Goal: Find specific page/section: Find specific page/section

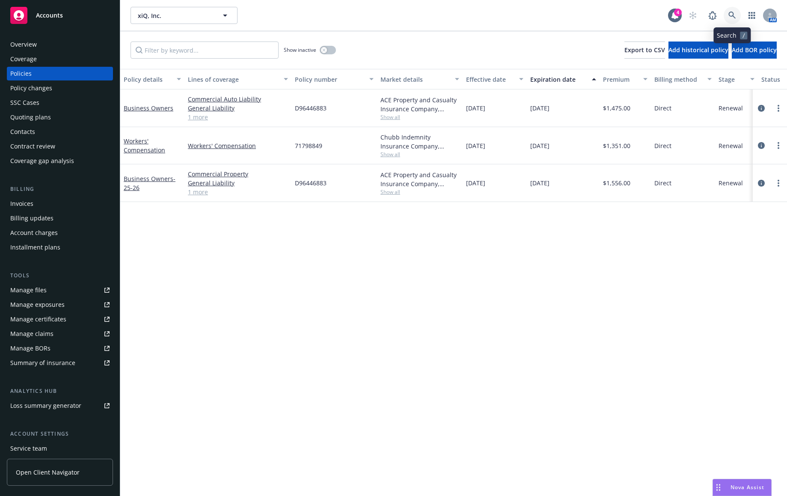
click at [735, 10] on link at bounding box center [732, 15] width 17 height 17
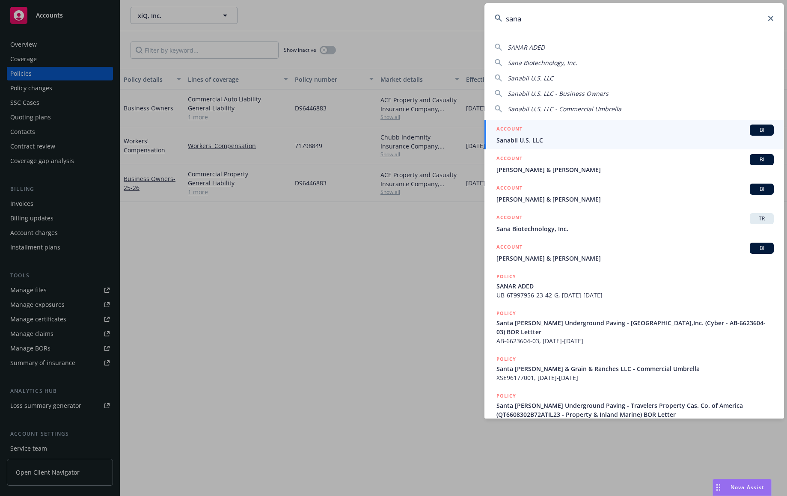
type input "sana"
click at [627, 133] on div "ACCOUNT BI" at bounding box center [635, 130] width 277 height 11
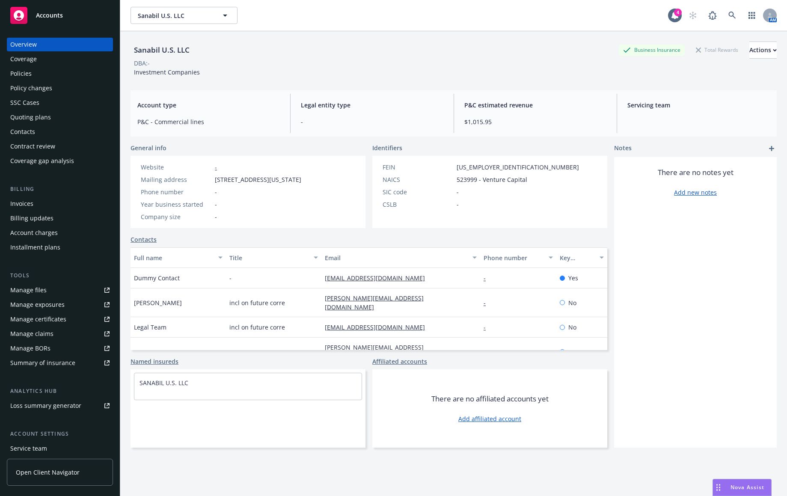
click at [51, 80] on div "Policies" at bounding box center [59, 74] width 99 height 14
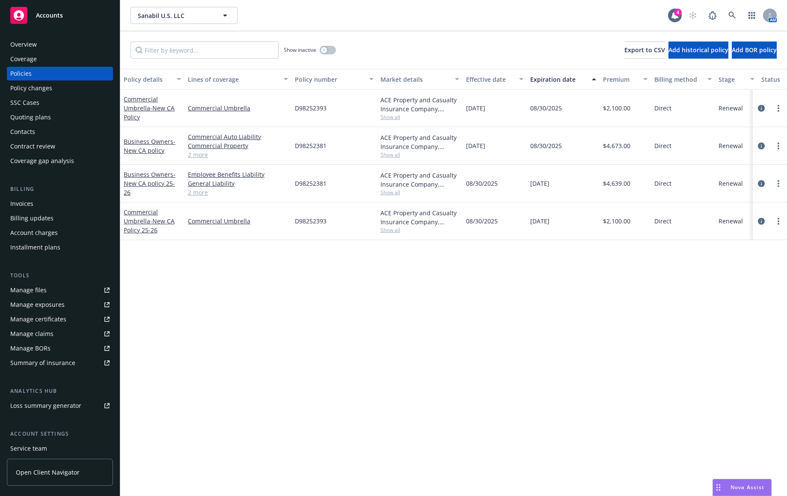
click at [33, 107] on div "SSC Cases" at bounding box center [24, 103] width 29 height 14
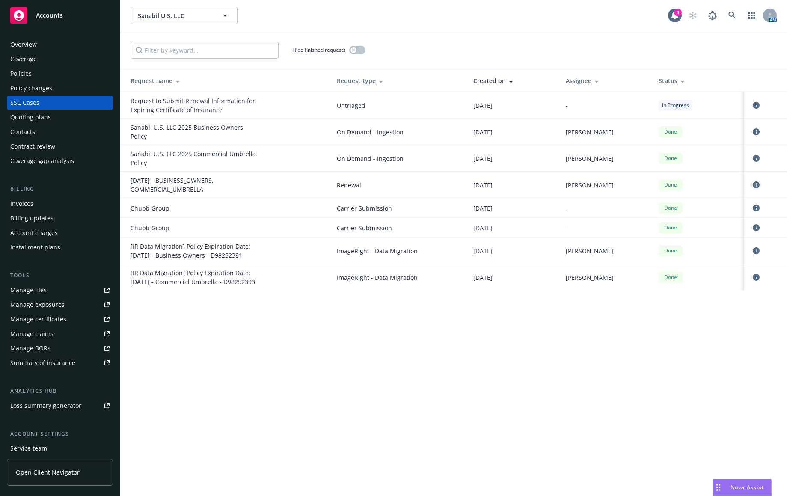
click at [757, 182] on icon "circleInformation" at bounding box center [756, 185] width 7 height 7
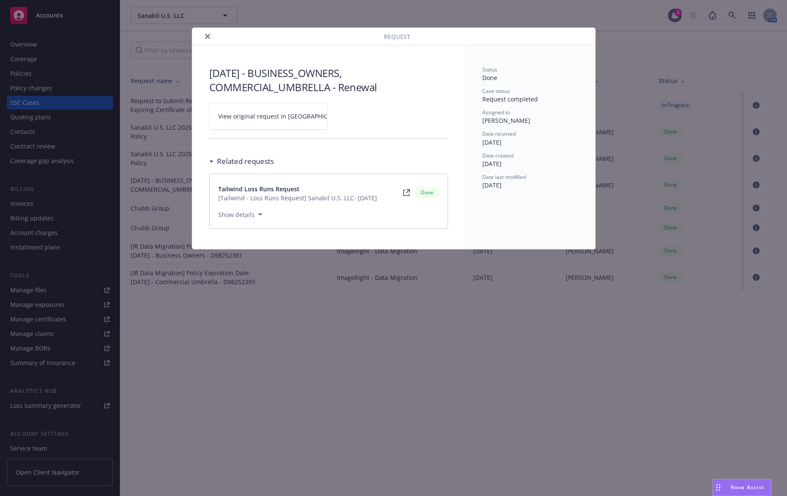
click at [244, 110] on link "View original request in [GEOGRAPHIC_DATA]" at bounding box center [268, 116] width 118 height 27
